Goal: Use online tool/utility: Utilize a website feature to perform a specific function

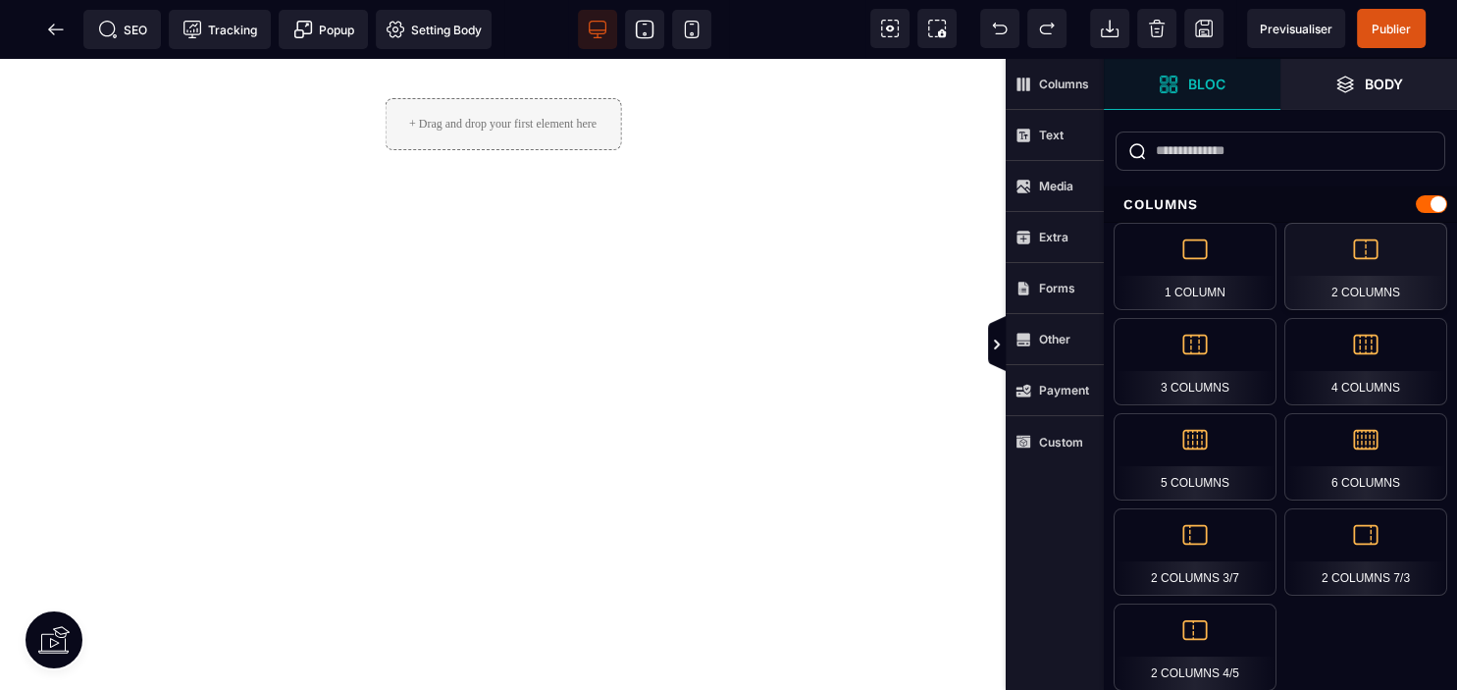
click at [1362, 284] on div "2 Columns" at bounding box center [1366, 266] width 163 height 87
click at [1364, 253] on div "2 Columns" at bounding box center [1366, 266] width 163 height 87
click at [1355, 289] on div "2 Columns" at bounding box center [1366, 266] width 163 height 87
drag, startPoint x: 580, startPoint y: 276, endPoint x: 584, endPoint y: 381, distance: 105.1
click at [584, 381] on div "+ Drag and drop your first element here" at bounding box center [503, 374] width 1006 height 631
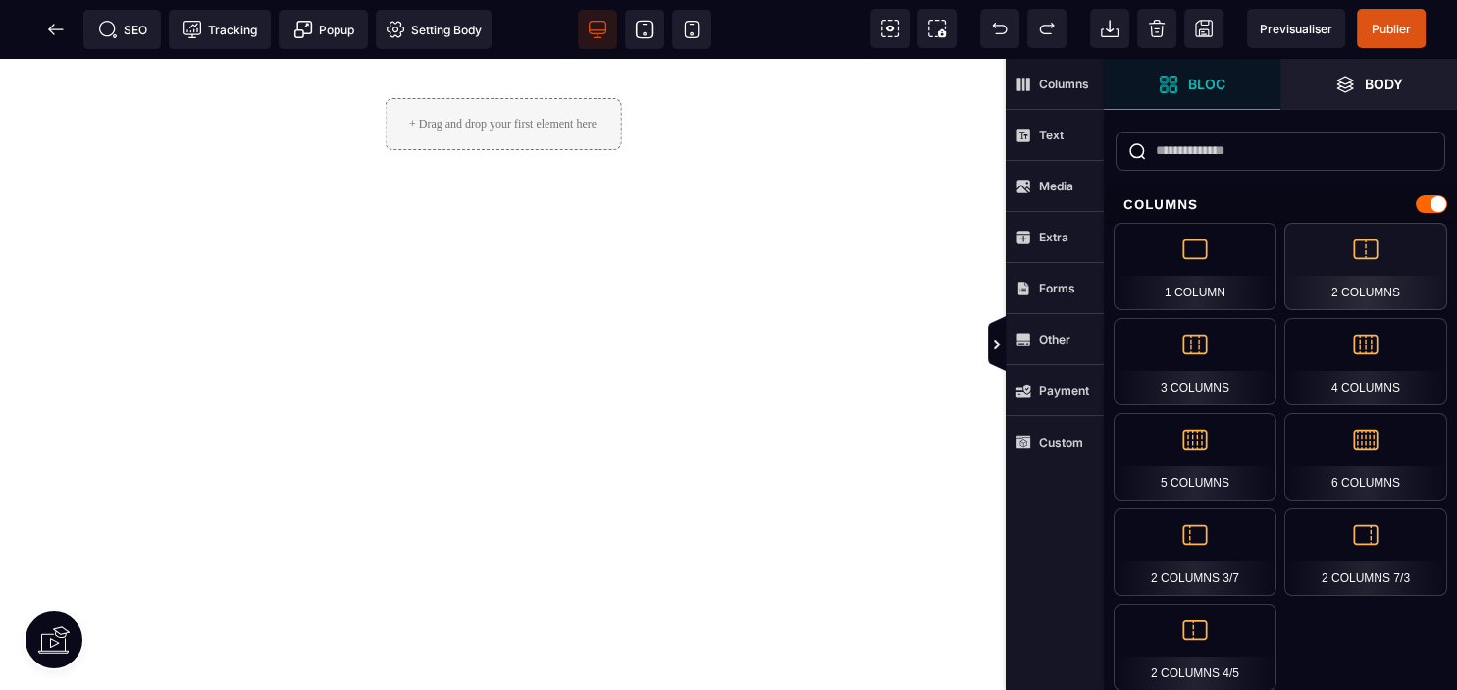
click at [1345, 245] on div "2 Columns" at bounding box center [1366, 266] width 163 height 87
click at [1052, 80] on strong "Columns" at bounding box center [1064, 84] width 50 height 15
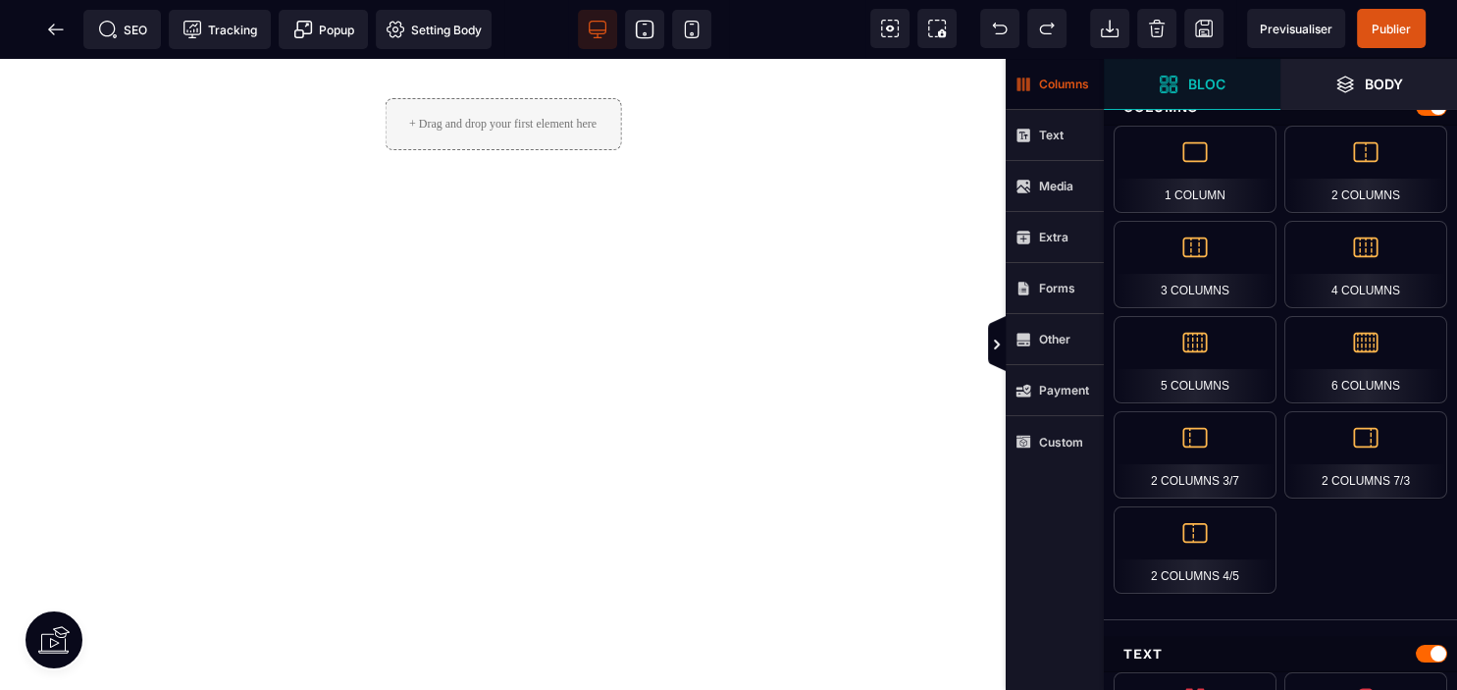
scroll to position [98, 0]
click at [1219, 355] on div "5 Columns" at bounding box center [1195, 358] width 163 height 87
click at [1211, 350] on div "5 Columns" at bounding box center [1195, 358] width 163 height 87
click at [992, 340] on icon at bounding box center [997, 345] width 16 height 16
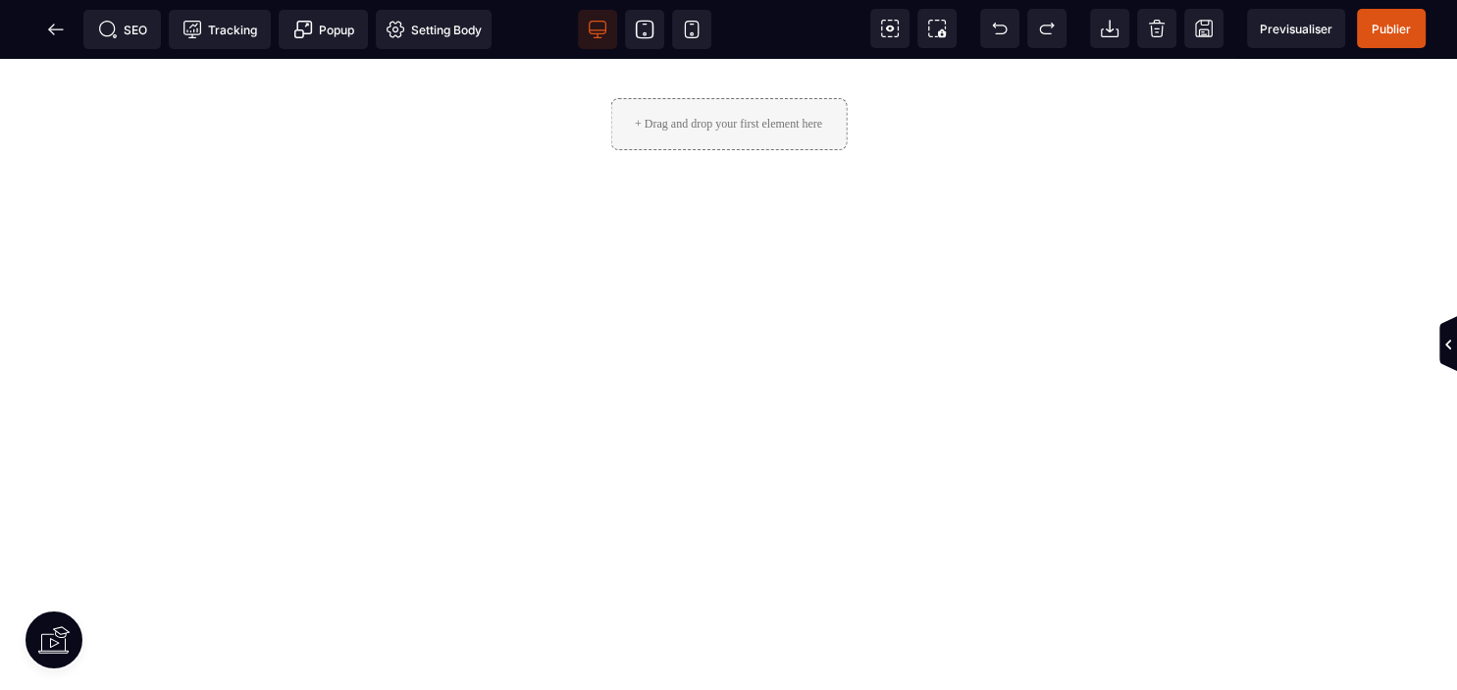
scroll to position [0, 0]
click at [1445, 338] on icon at bounding box center [1449, 345] width 16 height 16
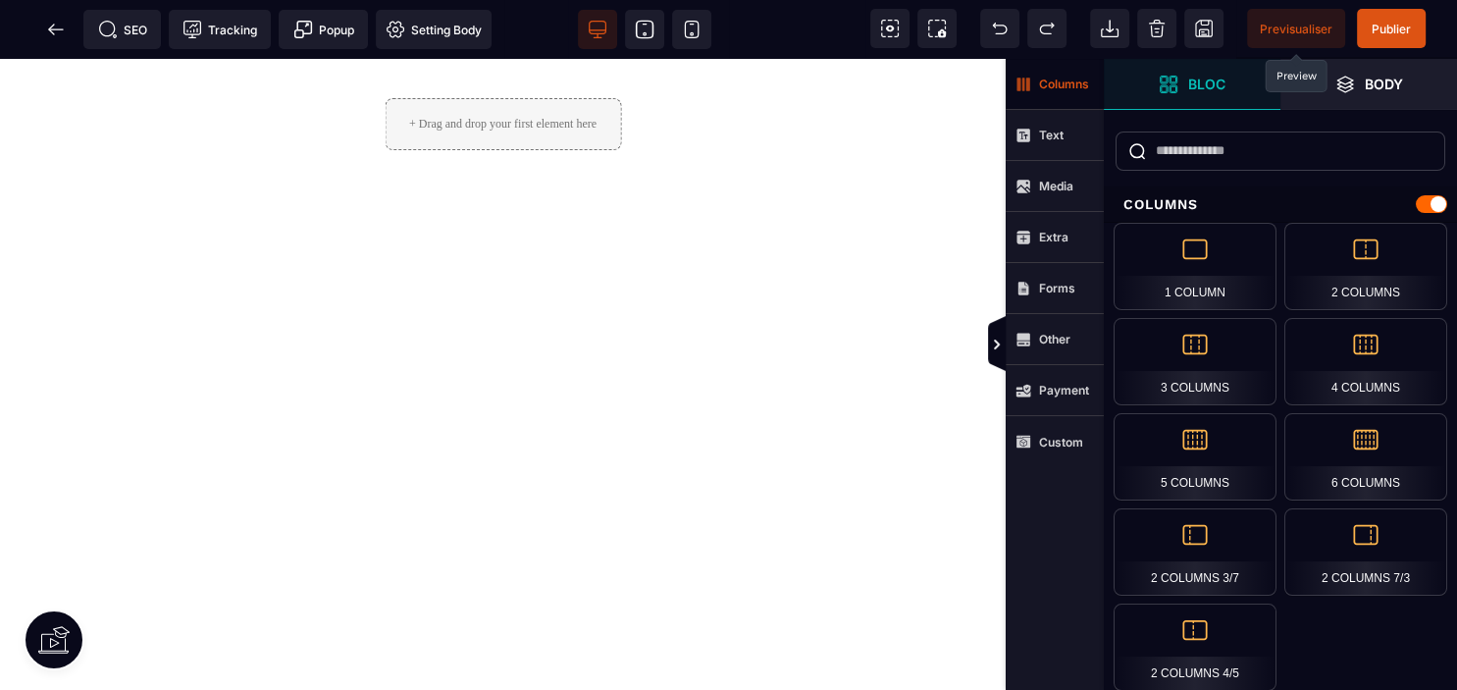
click at [1298, 37] on span "Previsualiser" at bounding box center [1296, 28] width 98 height 39
click at [1032, 144] on span "Text" at bounding box center [1055, 135] width 98 height 51
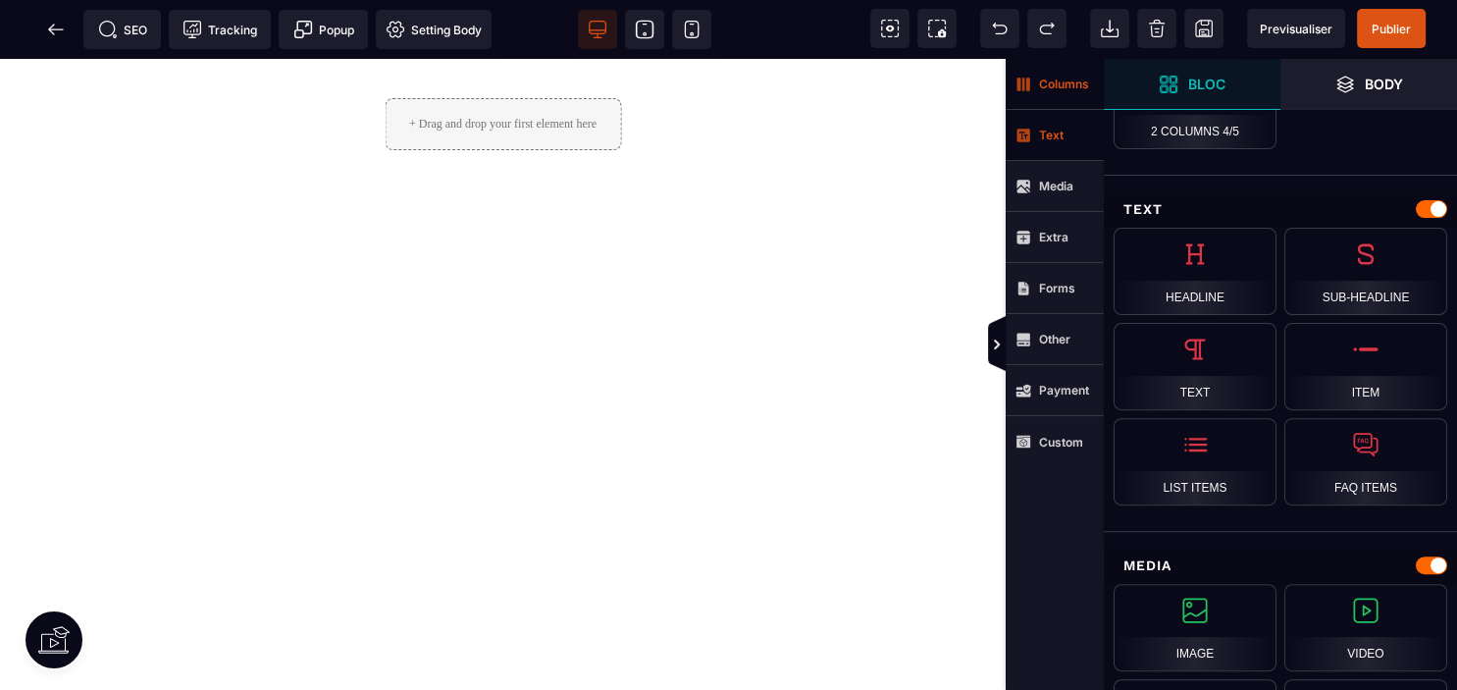
scroll to position [545, 0]
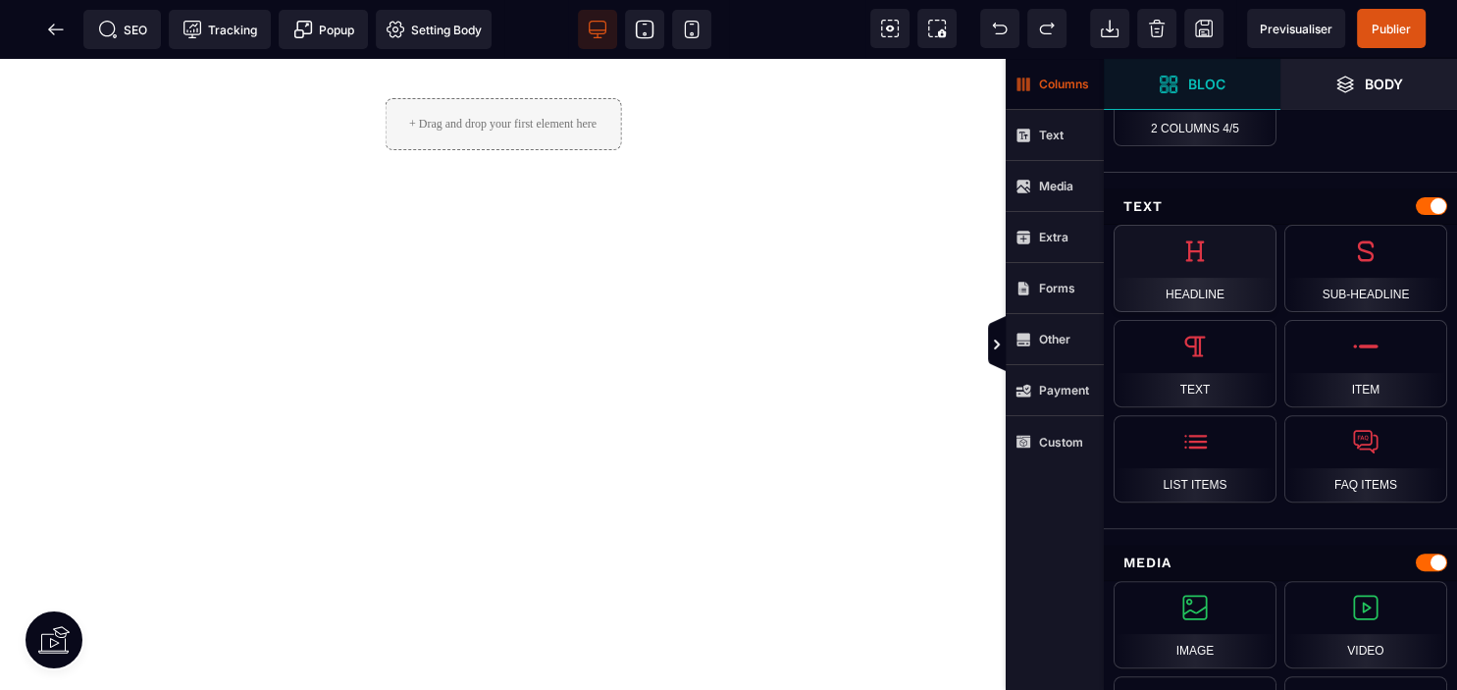
click at [1181, 262] on div "Headline" at bounding box center [1195, 268] width 163 height 87
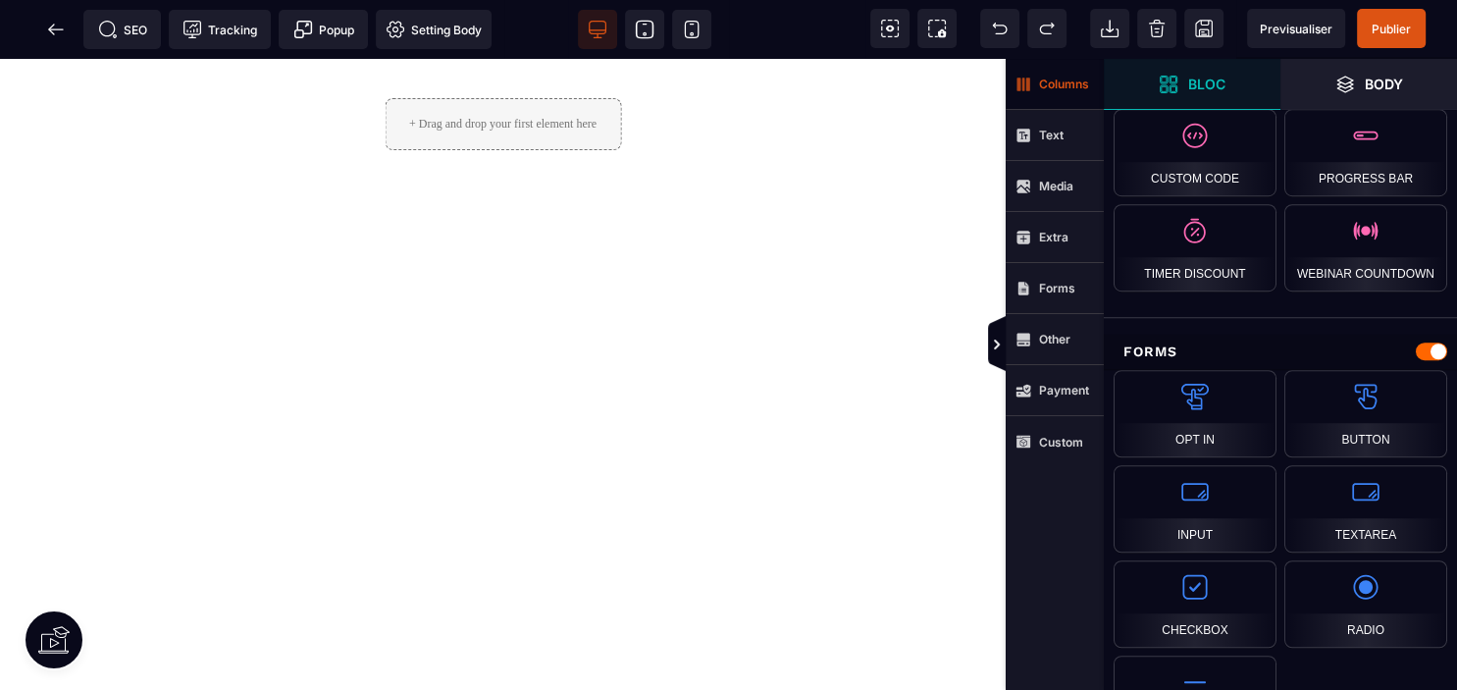
scroll to position [1307, 0]
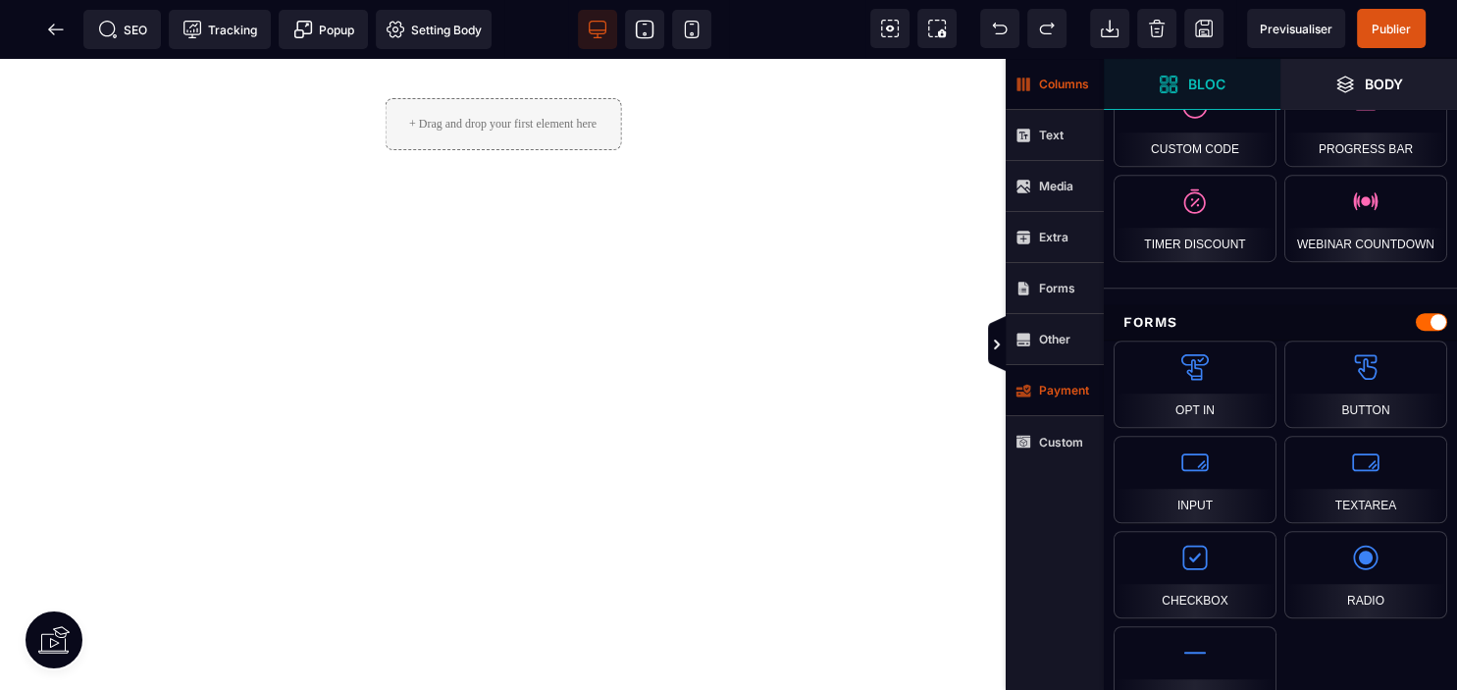
click at [1067, 392] on strong "Payment" at bounding box center [1064, 390] width 50 height 15
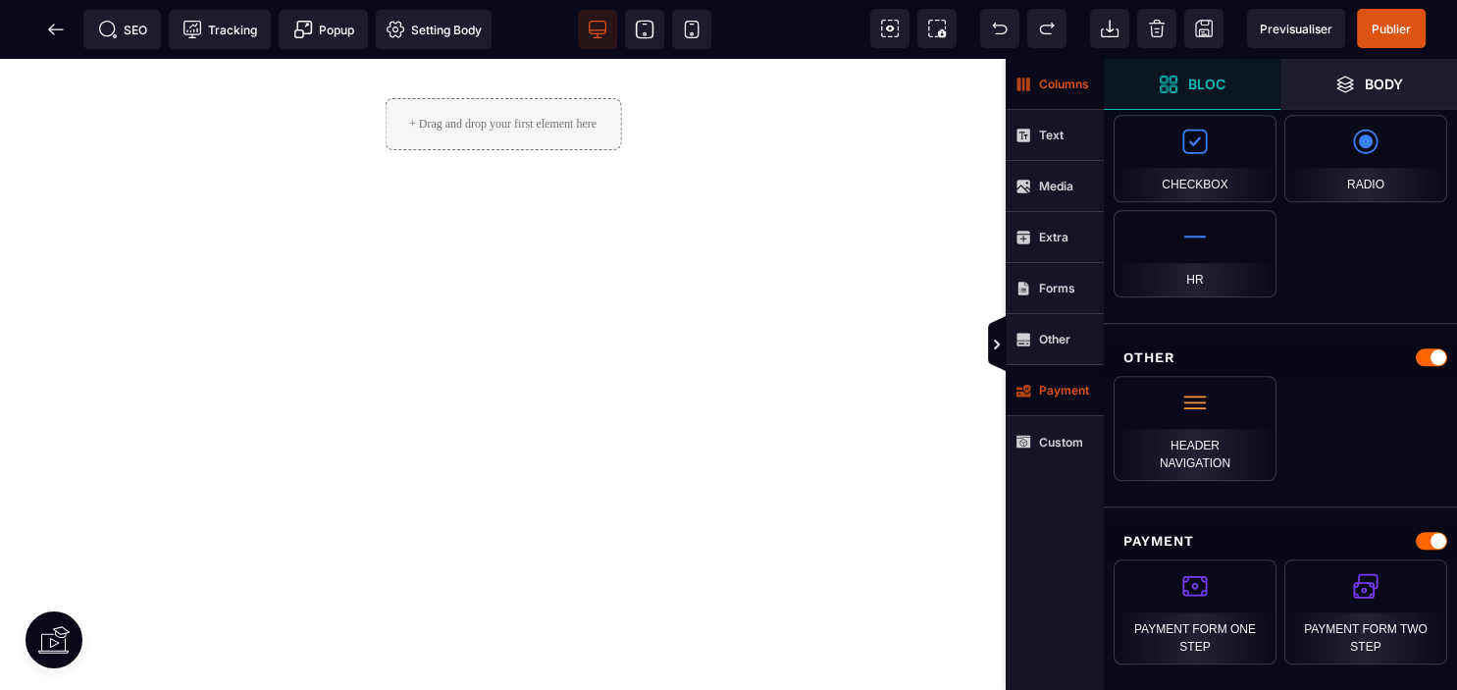
scroll to position [1724, 0]
click at [1054, 289] on strong "Forms" at bounding box center [1057, 288] width 36 height 15
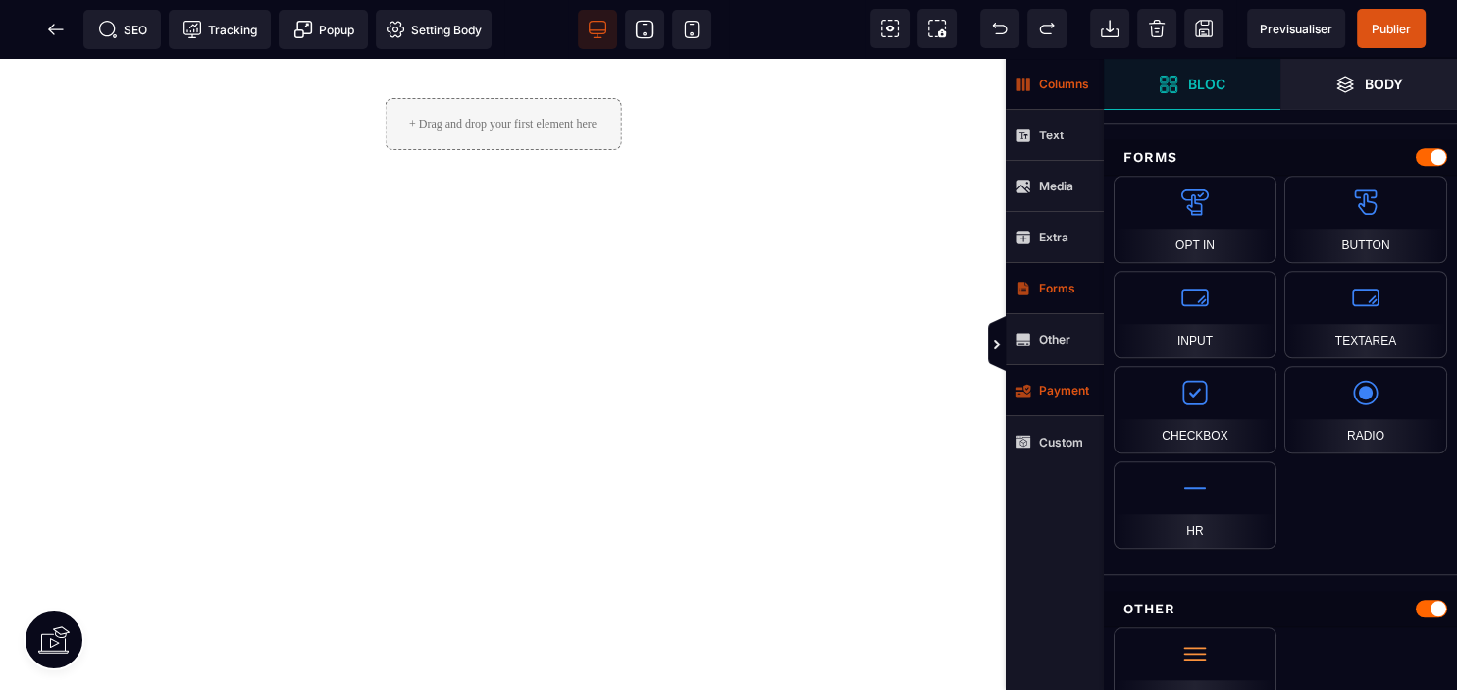
scroll to position [1462, 0]
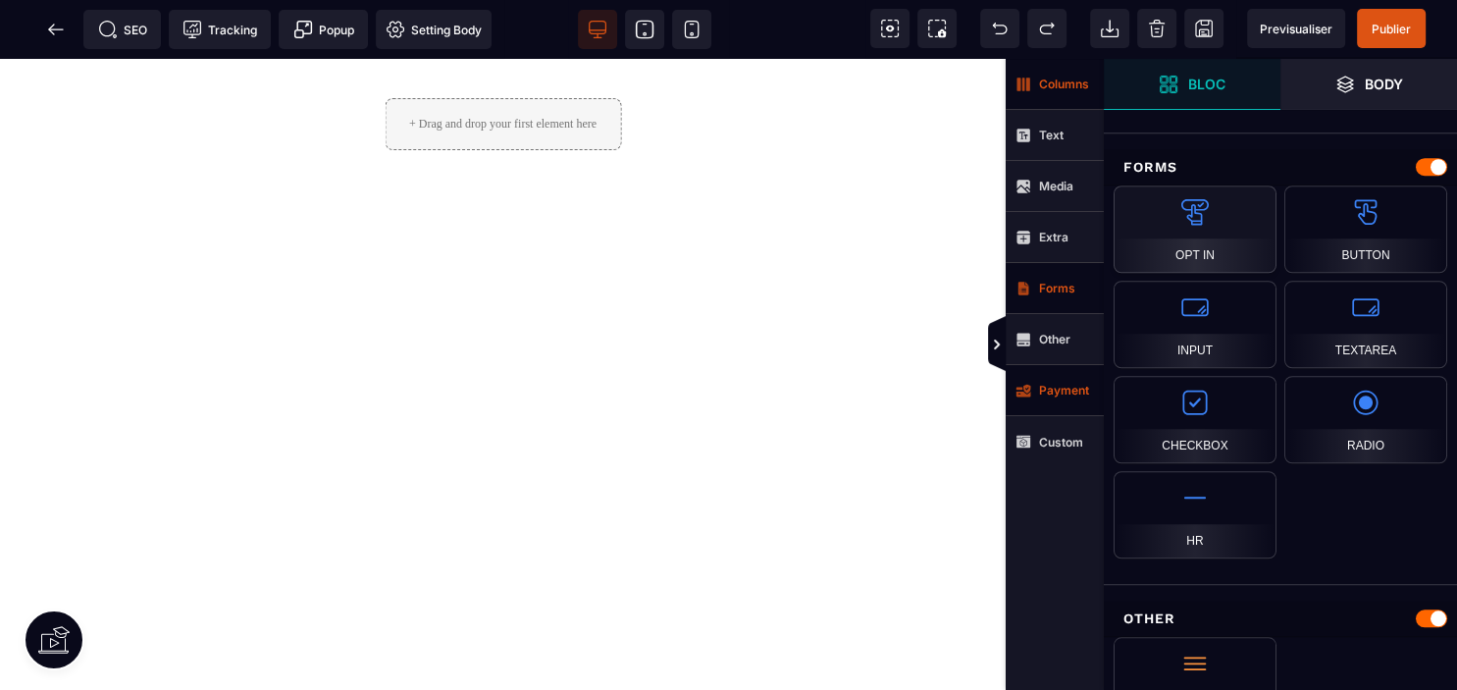
click at [1195, 205] on div "Opt in" at bounding box center [1195, 228] width 163 height 87
drag, startPoint x: 491, startPoint y: 356, endPoint x: 637, endPoint y: 477, distance: 189.6
click at [636, 477] on div "+ Drag and drop your first element here" at bounding box center [503, 374] width 1006 height 631
click at [710, 405] on div "+ Drag and drop your first element here" at bounding box center [503, 374] width 1006 height 631
click at [1236, 189] on div "Opt in" at bounding box center [1195, 228] width 163 height 87
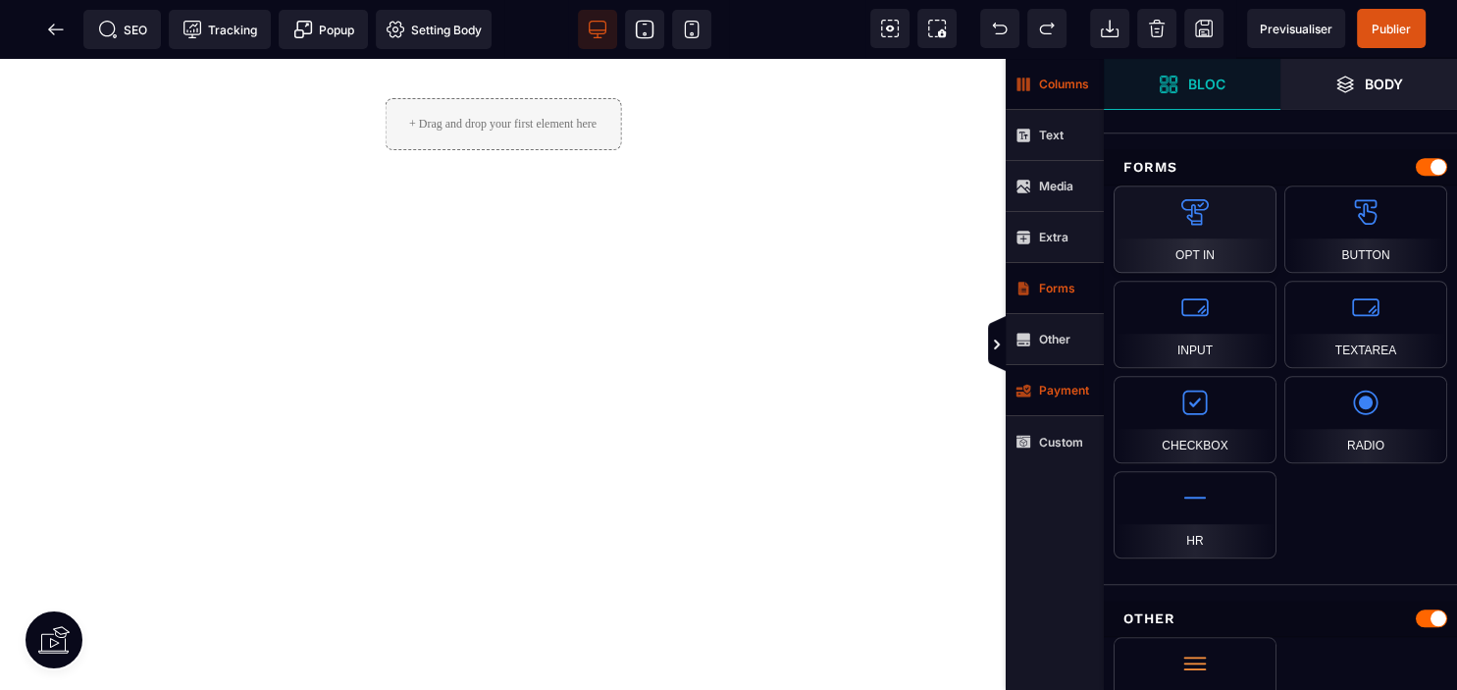
click at [1184, 209] on div "Opt in" at bounding box center [1195, 228] width 163 height 87
click at [1432, 158] on div at bounding box center [1431, 167] width 31 height 18
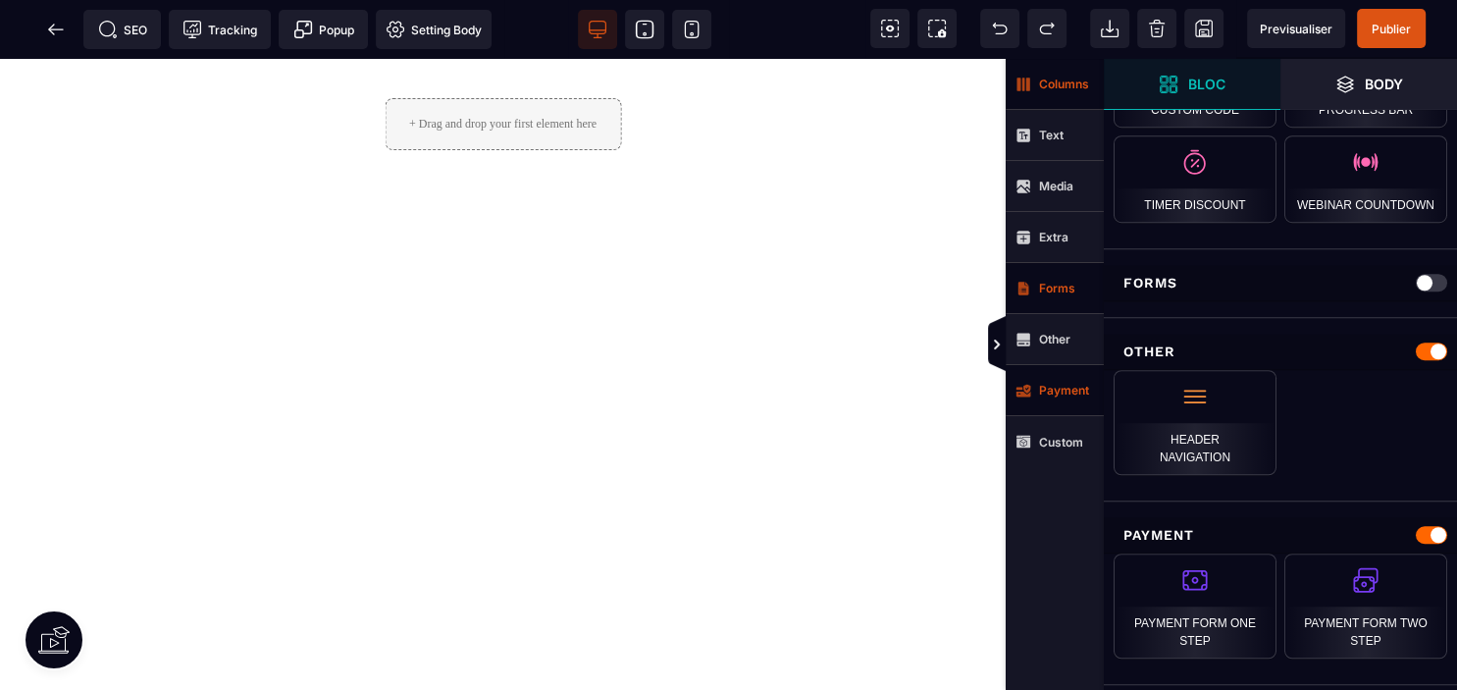
click at [1434, 276] on div at bounding box center [1431, 283] width 31 height 18
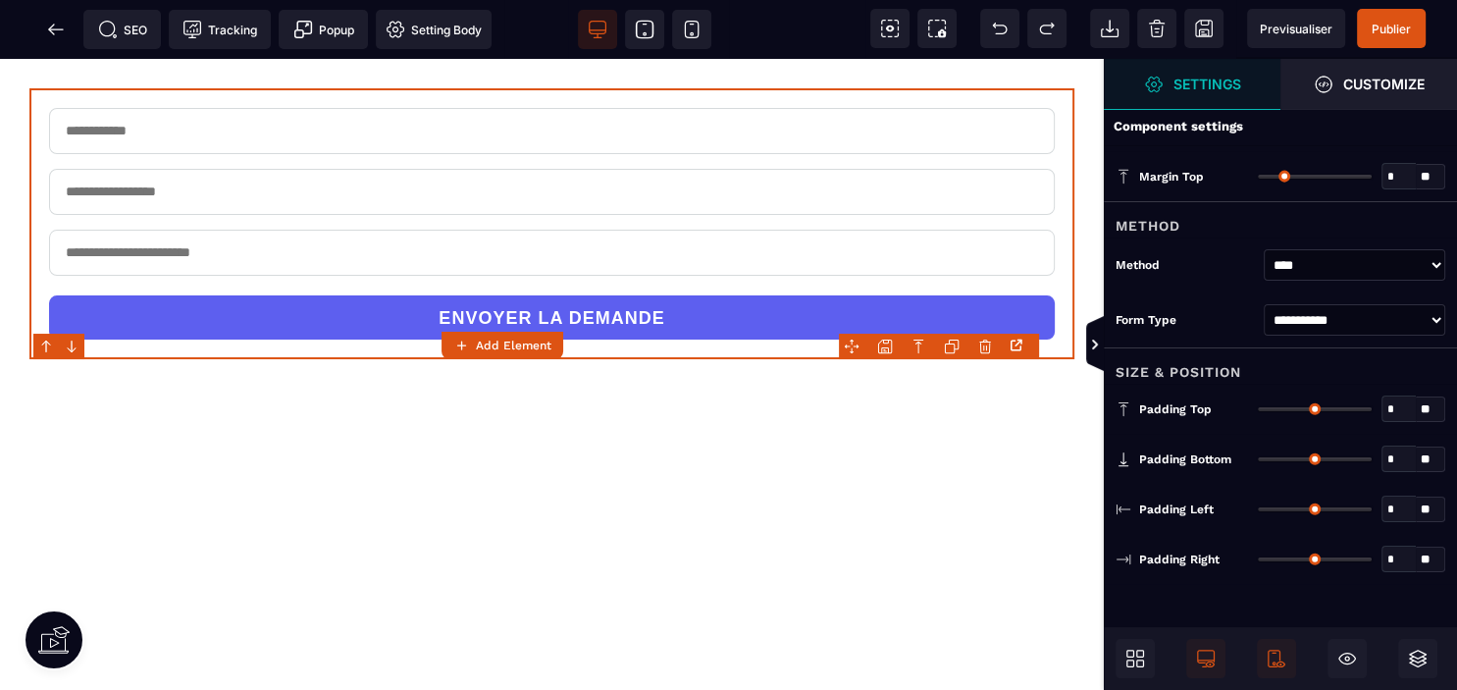
type input "*"
type input "**"
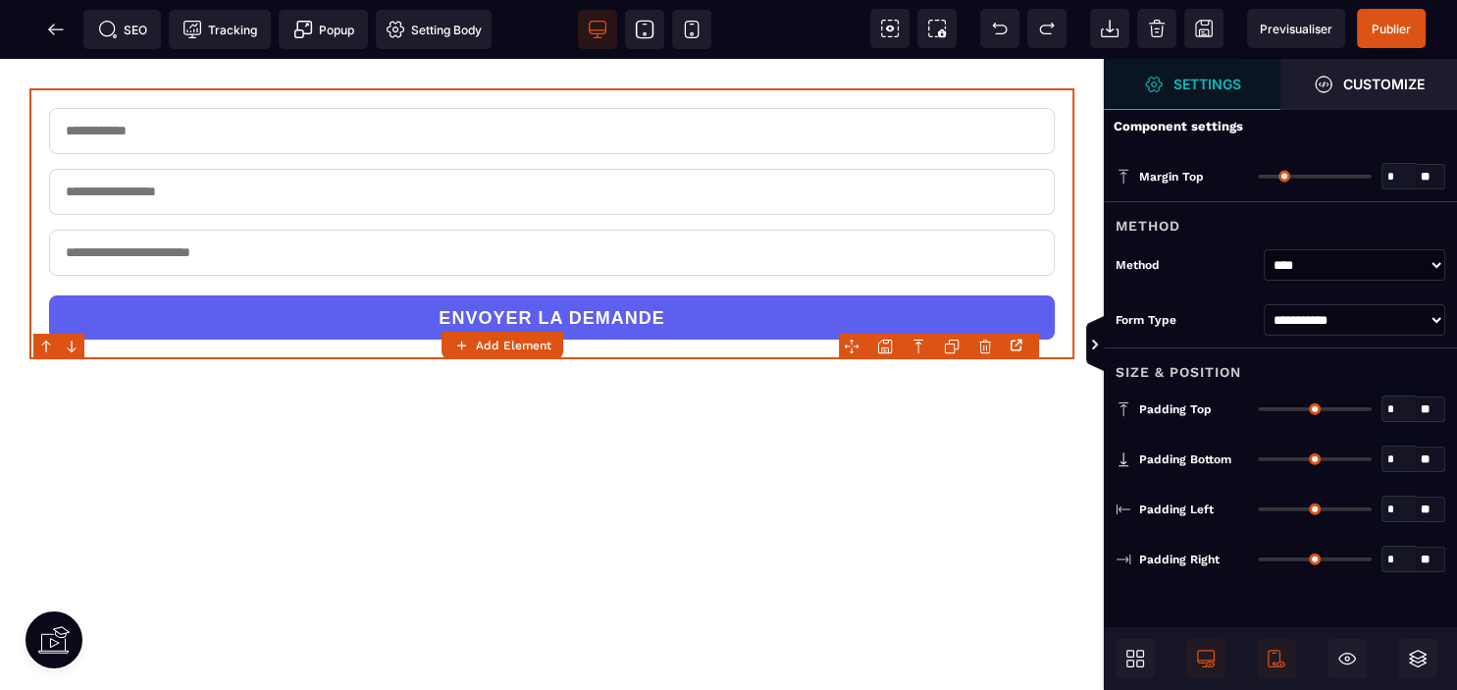
type input "**"
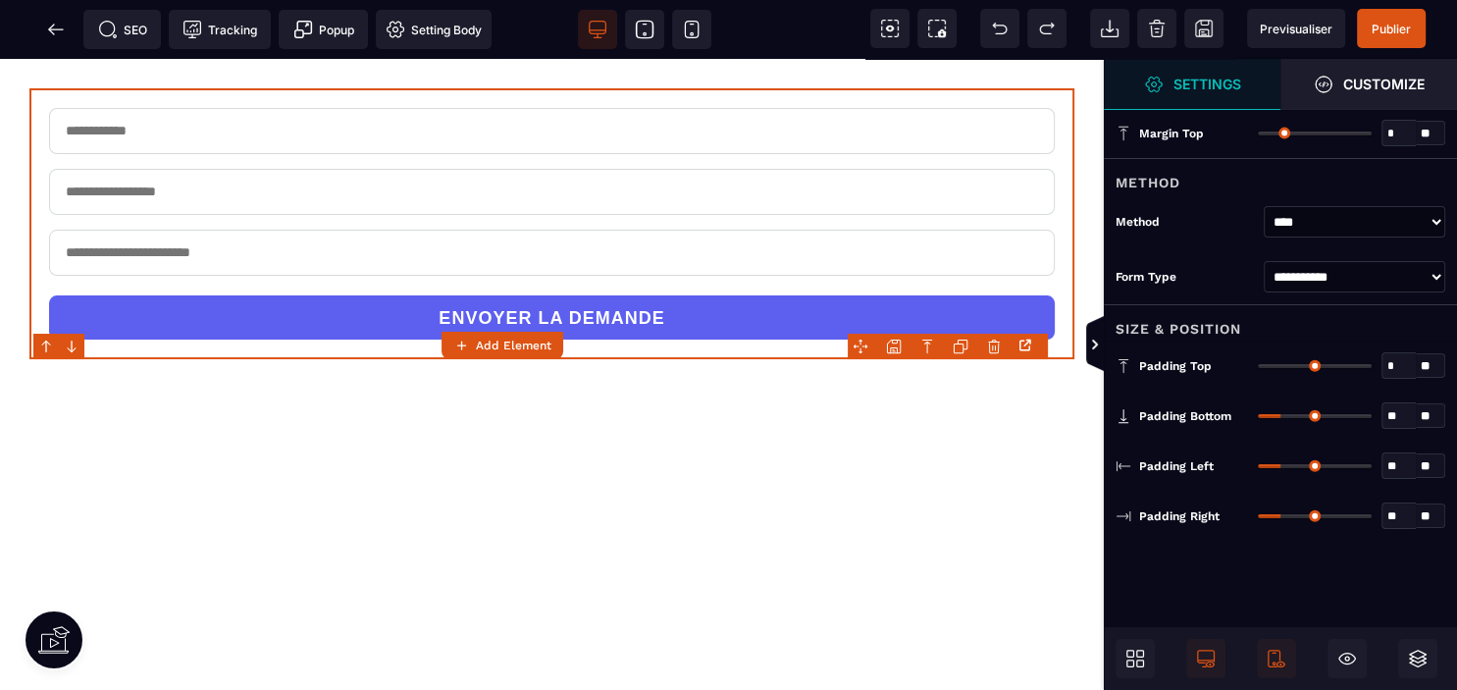
scroll to position [0, 0]
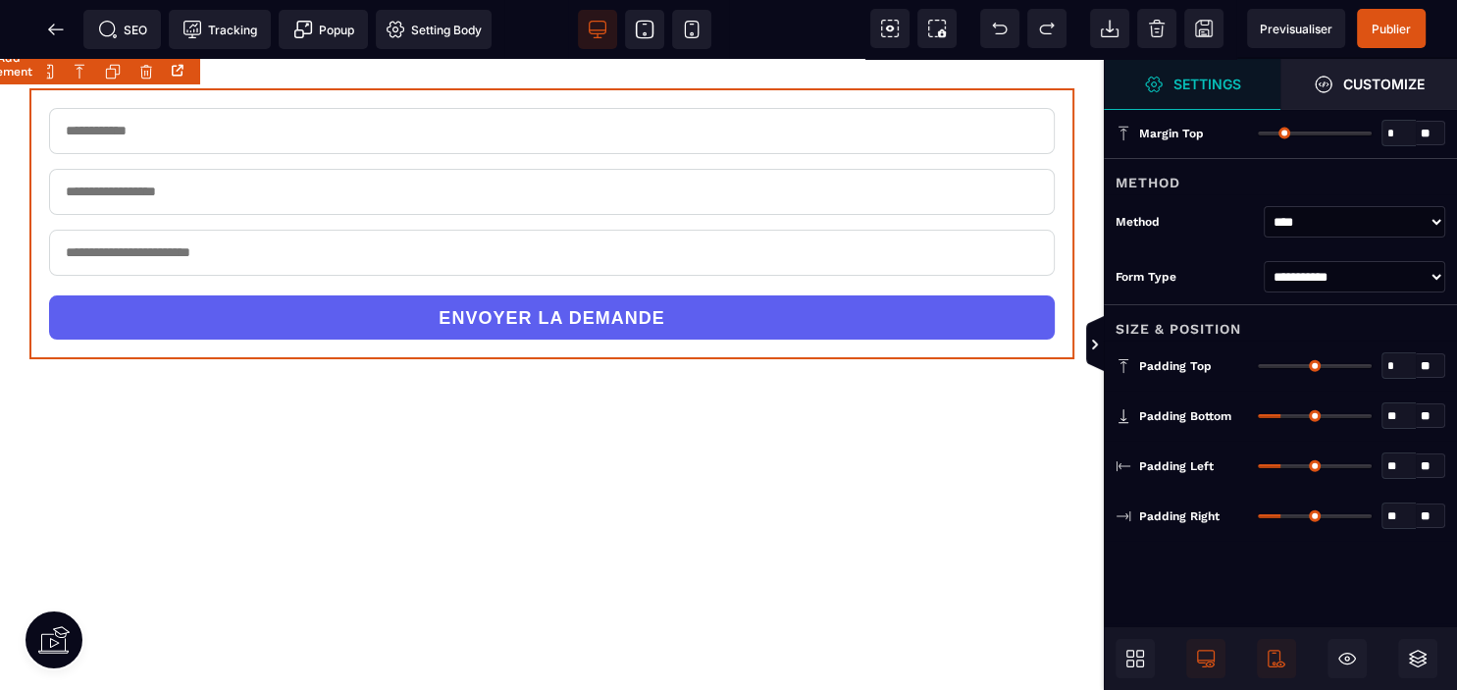
click at [145, 65] on body "B" at bounding box center [728, 345] width 1457 height 690
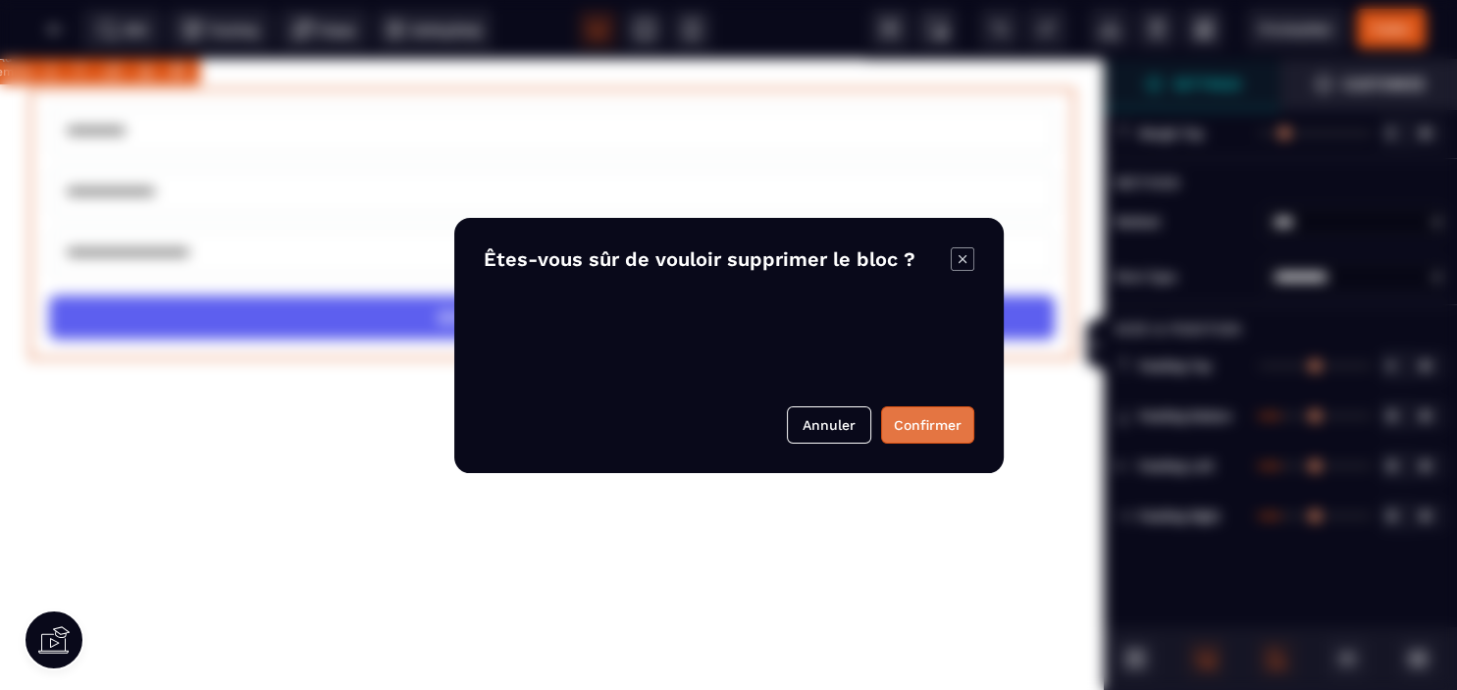
drag, startPoint x: 952, startPoint y: 425, endPoint x: 910, endPoint y: 419, distance: 42.6
click at [950, 425] on button "Confirmer" at bounding box center [927, 424] width 93 height 37
click at [893, 430] on button "Confirmer" at bounding box center [927, 424] width 93 height 37
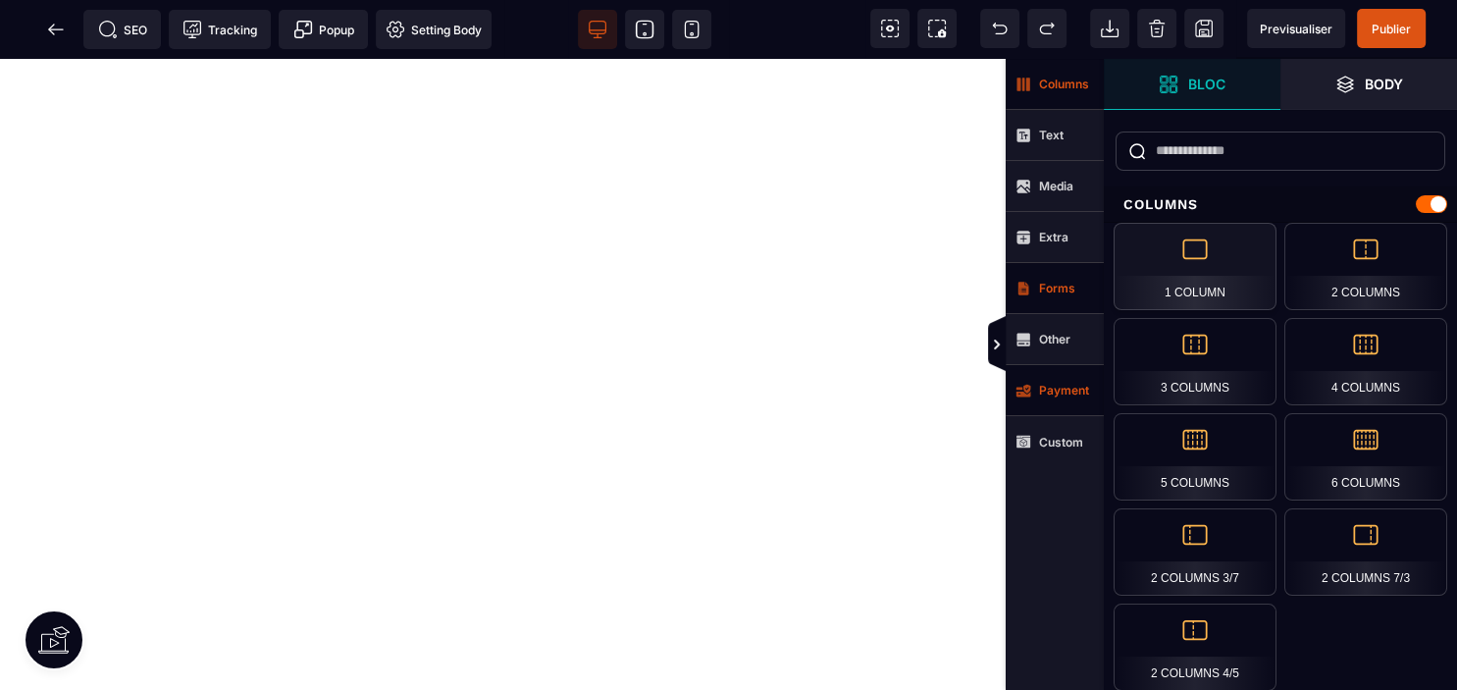
click at [1192, 265] on div "1 Column" at bounding box center [1195, 266] width 163 height 87
click at [1371, 273] on div "2 Columns" at bounding box center [1366, 266] width 163 height 87
click at [1374, 277] on div "2 Columns" at bounding box center [1366, 266] width 163 height 87
click at [1063, 285] on strong "Forms" at bounding box center [1057, 288] width 36 height 15
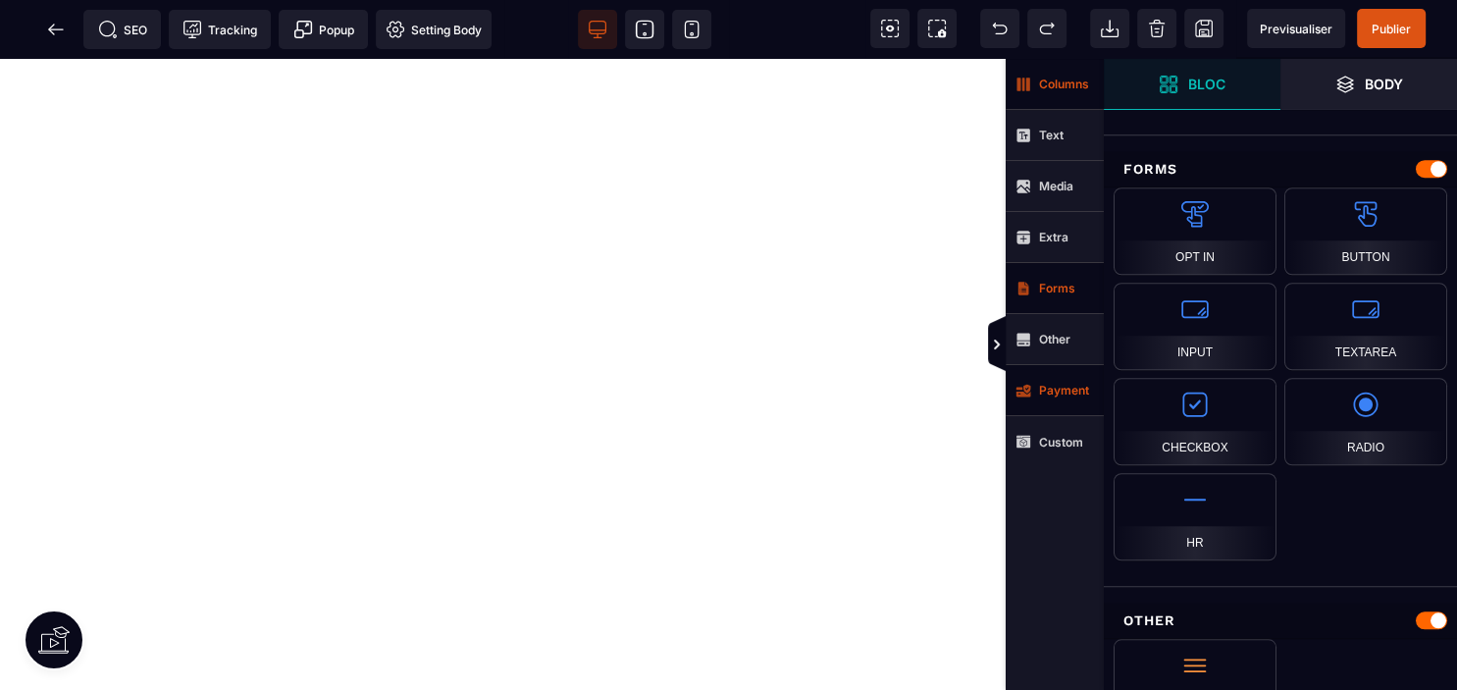
scroll to position [1462, 0]
click at [1360, 405] on div "Radio" at bounding box center [1366, 419] width 163 height 87
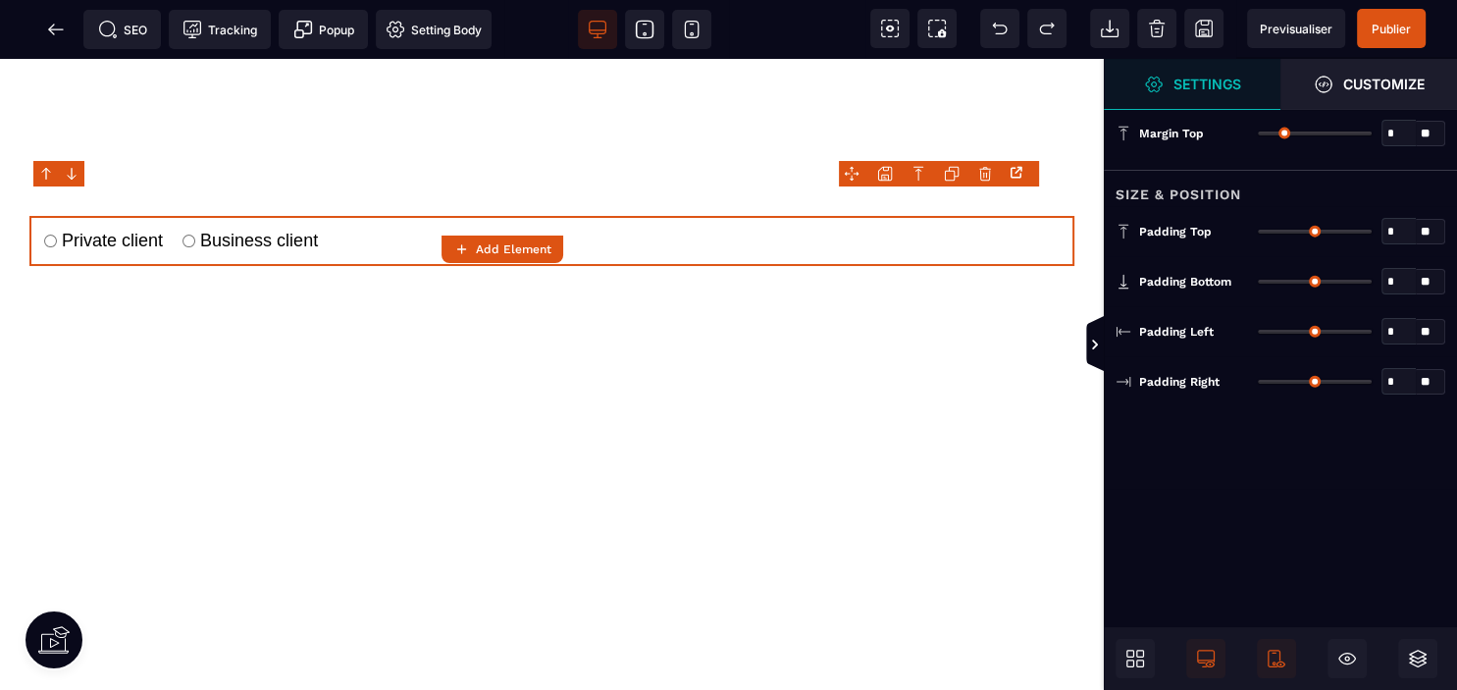
type input "*"
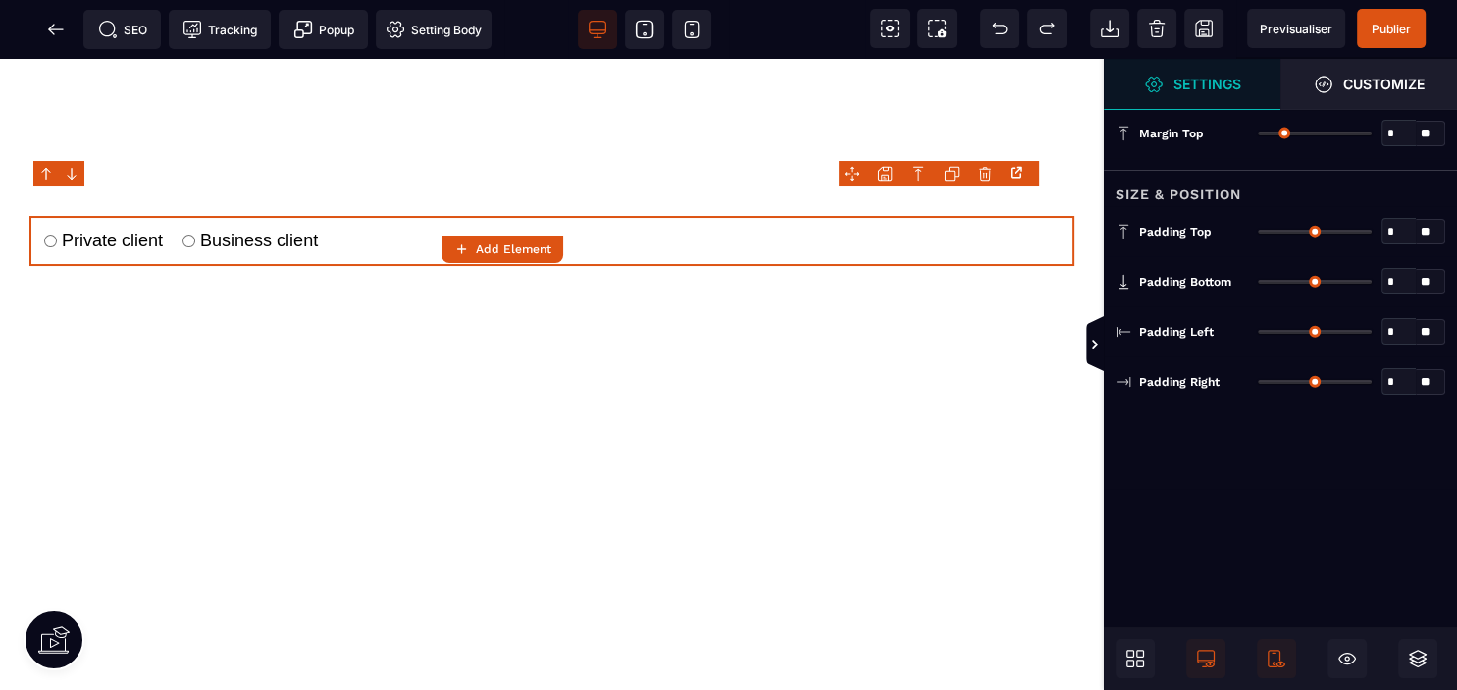
type input "*"
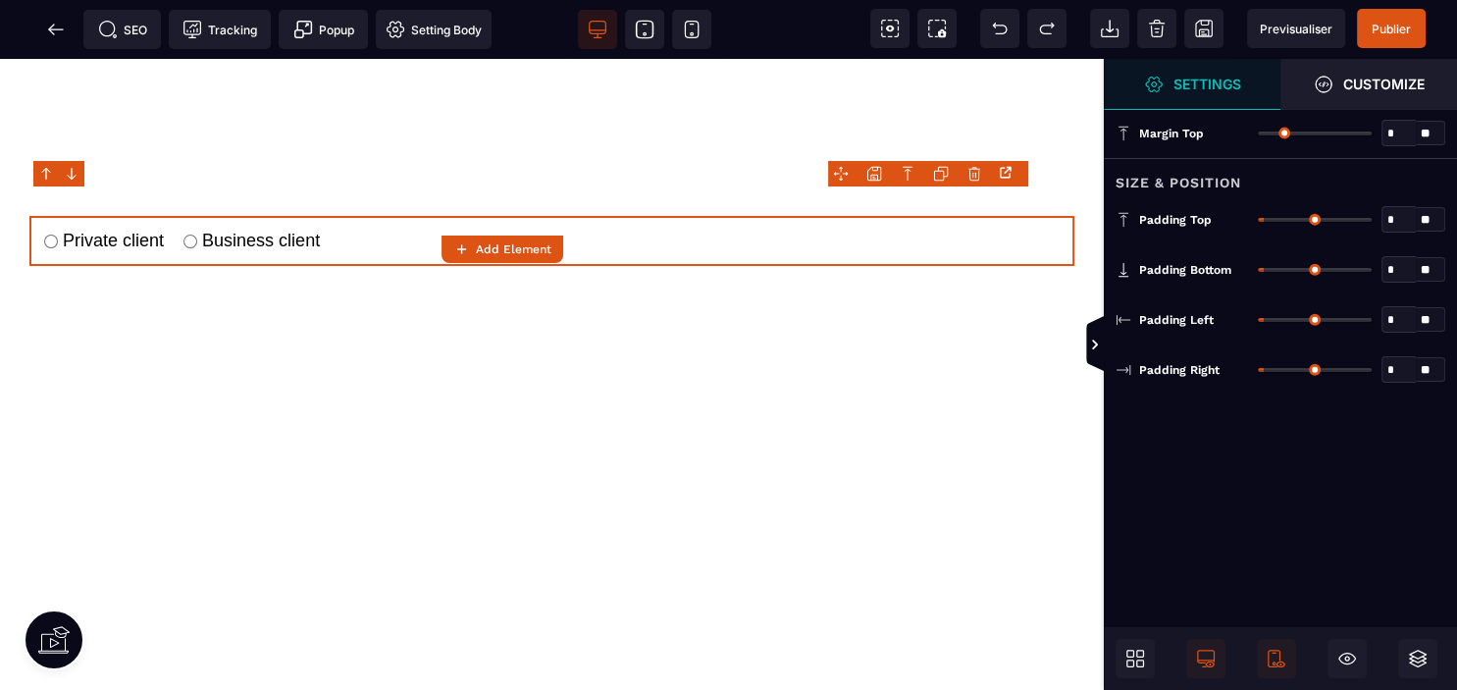
scroll to position [0, 0]
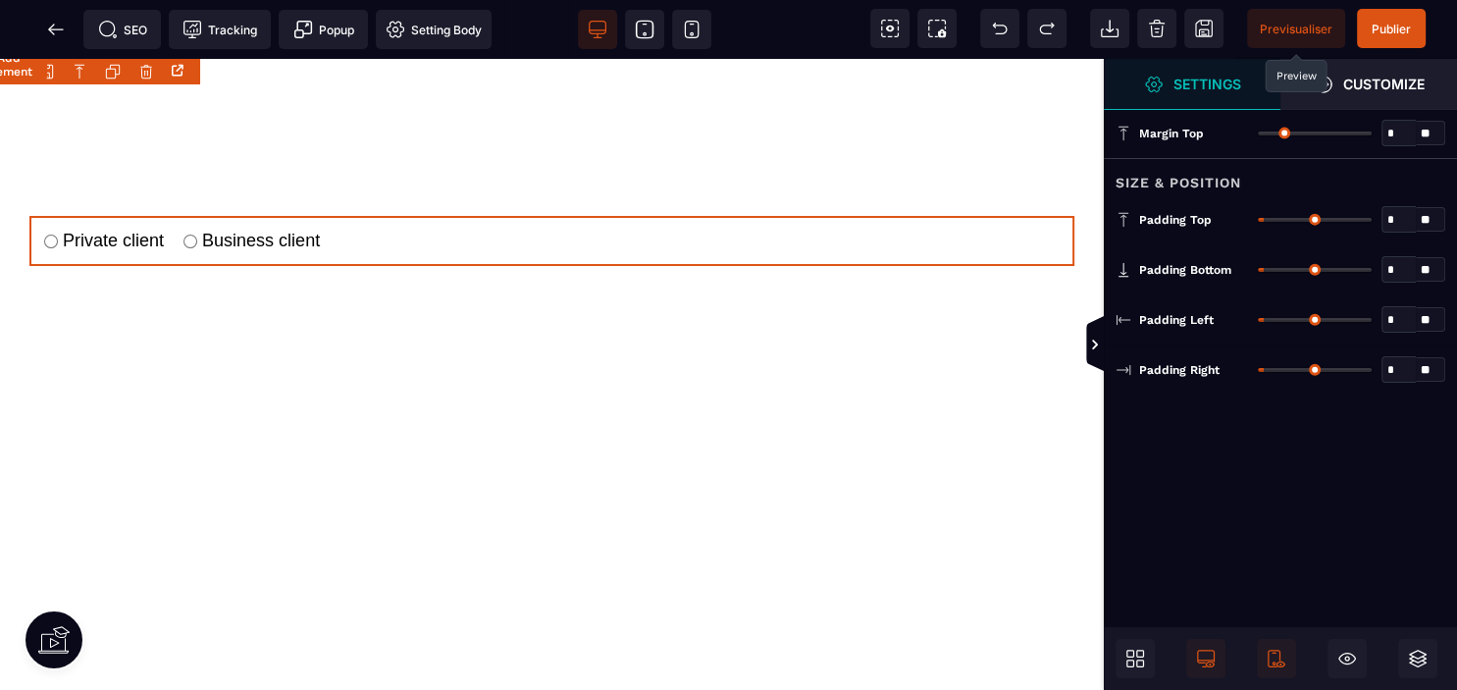
click at [1312, 29] on span "Previsualiser" at bounding box center [1296, 29] width 73 height 15
click at [1199, 24] on icon at bounding box center [1204, 29] width 20 height 20
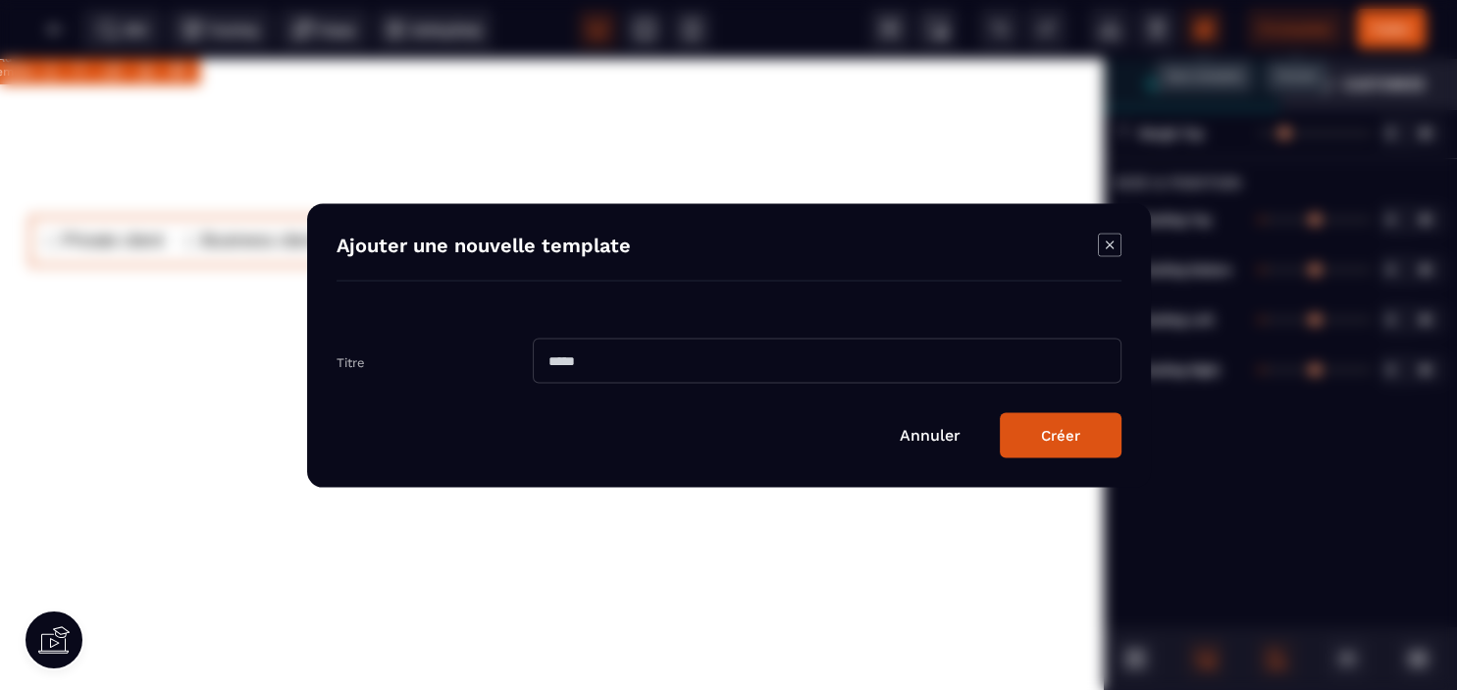
click at [909, 435] on link "Annuler" at bounding box center [930, 434] width 61 height 19
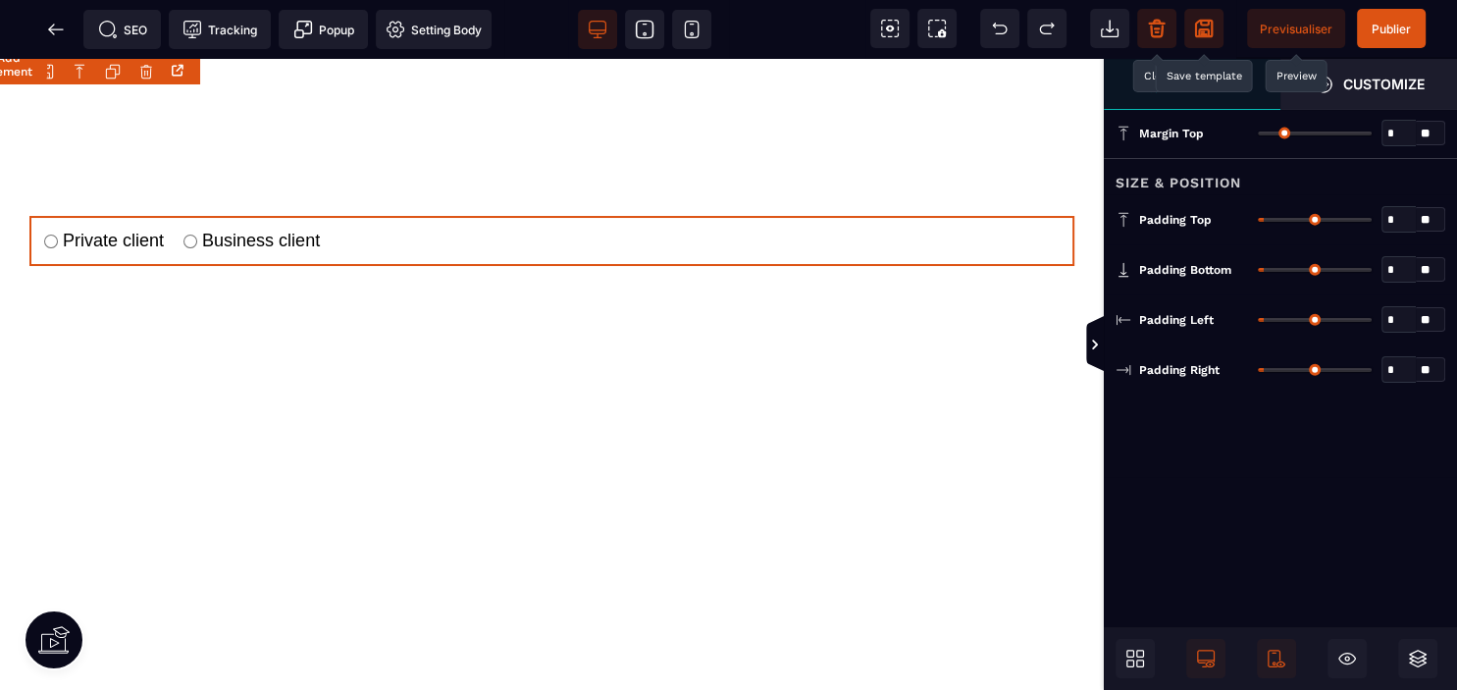
drag, startPoint x: 1159, startPoint y: 33, endPoint x: 779, endPoint y: 276, distance: 450.6
click at [1159, 32] on icon at bounding box center [1157, 31] width 4 height 1
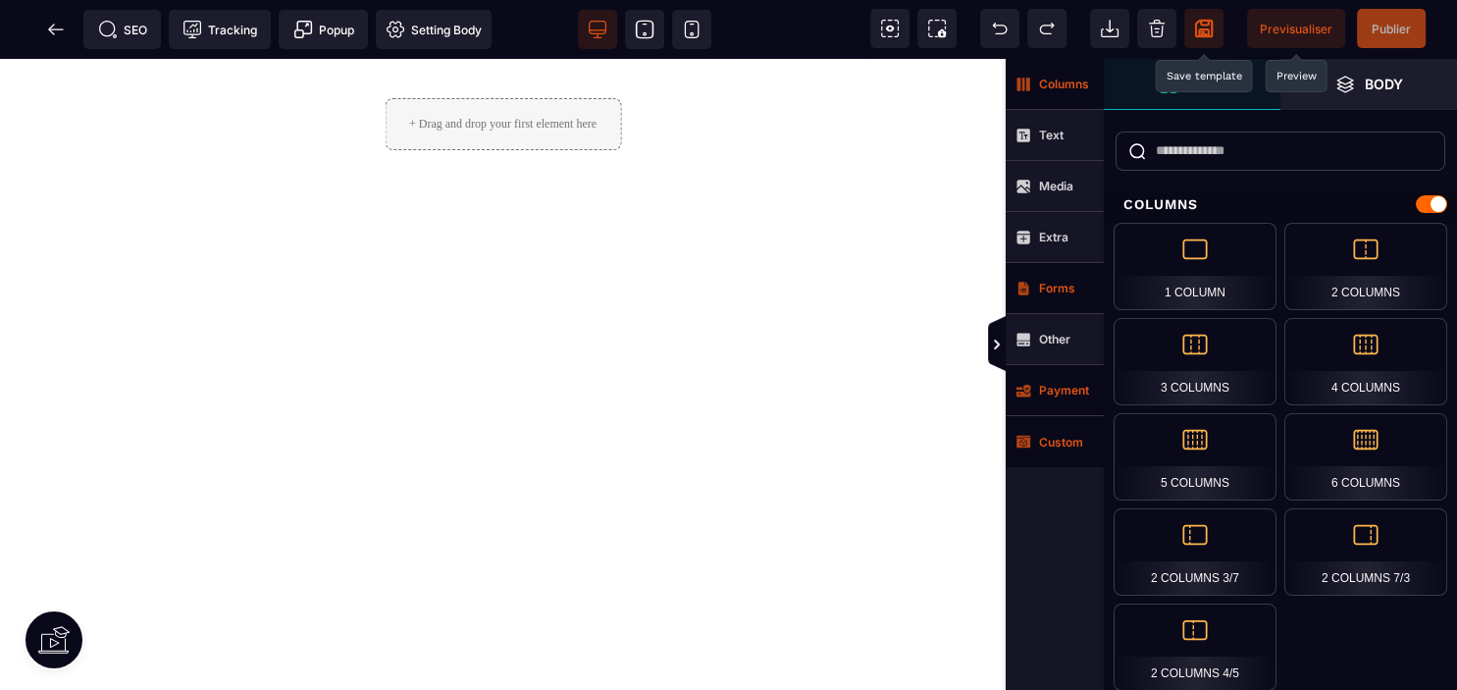
click at [1055, 438] on strong "Custom" at bounding box center [1061, 442] width 44 height 15
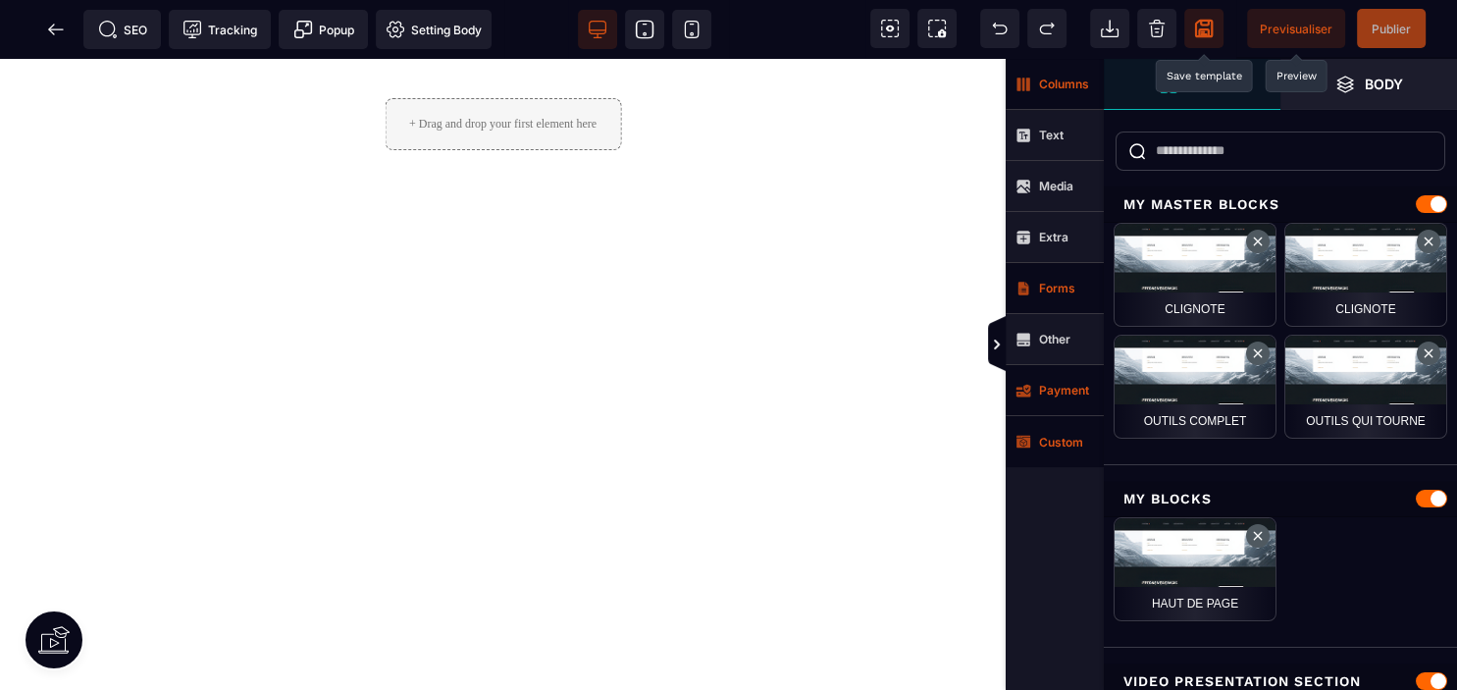
select select "***"
select select "**"
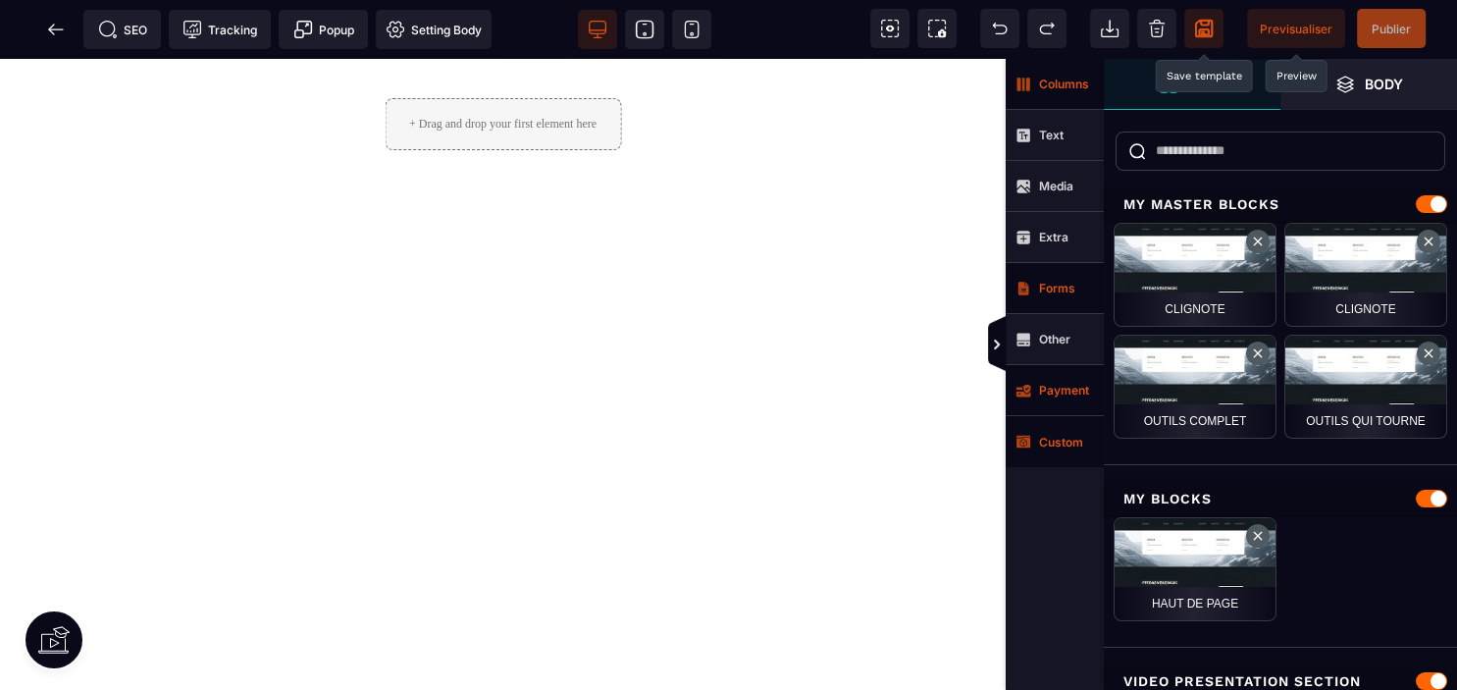
select select "*"
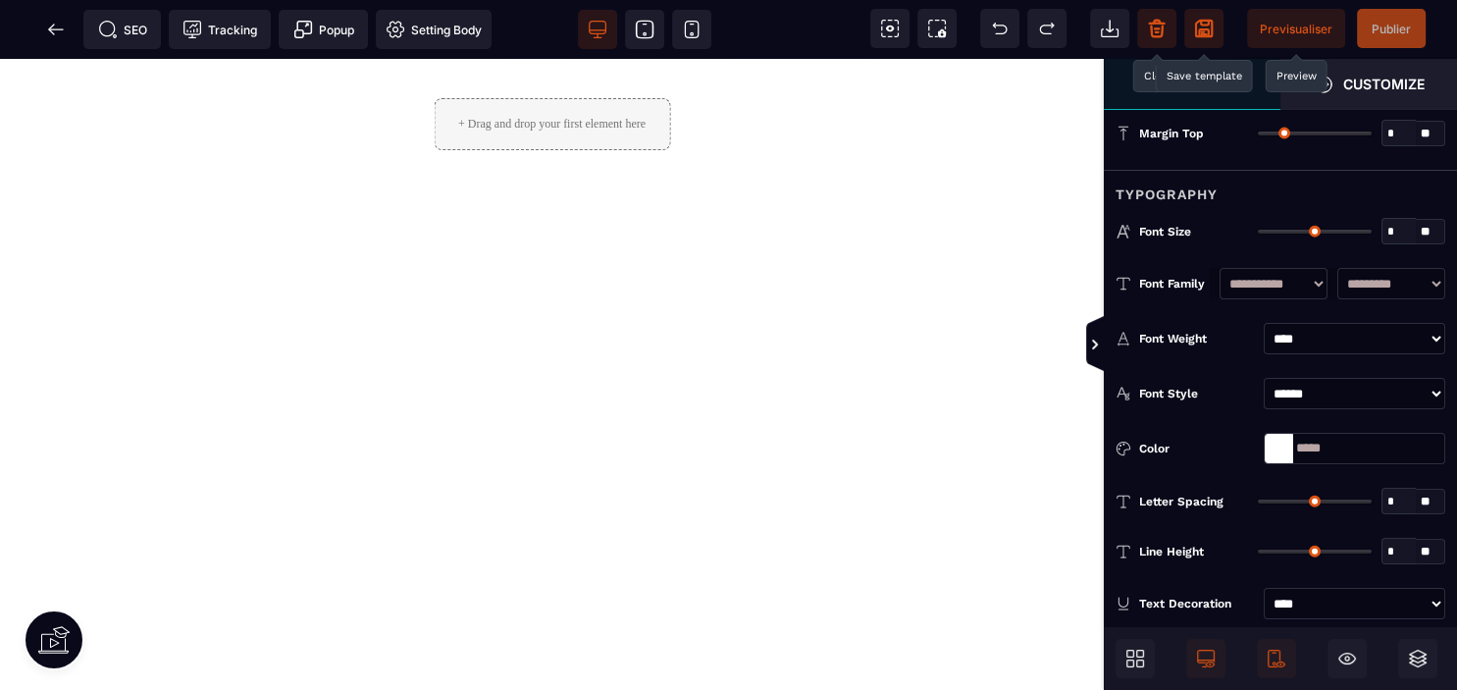
click at [1209, 600] on div "Text Decoration" at bounding box center [1197, 604] width 117 height 20
click at [336, 46] on span "Popup" at bounding box center [323, 29] width 89 height 39
click at [343, 33] on span "Popup" at bounding box center [323, 30] width 61 height 20
click at [1154, 24] on icon at bounding box center [1156, 22] width 7 height 4
